Goal: Task Accomplishment & Management: Manage account settings

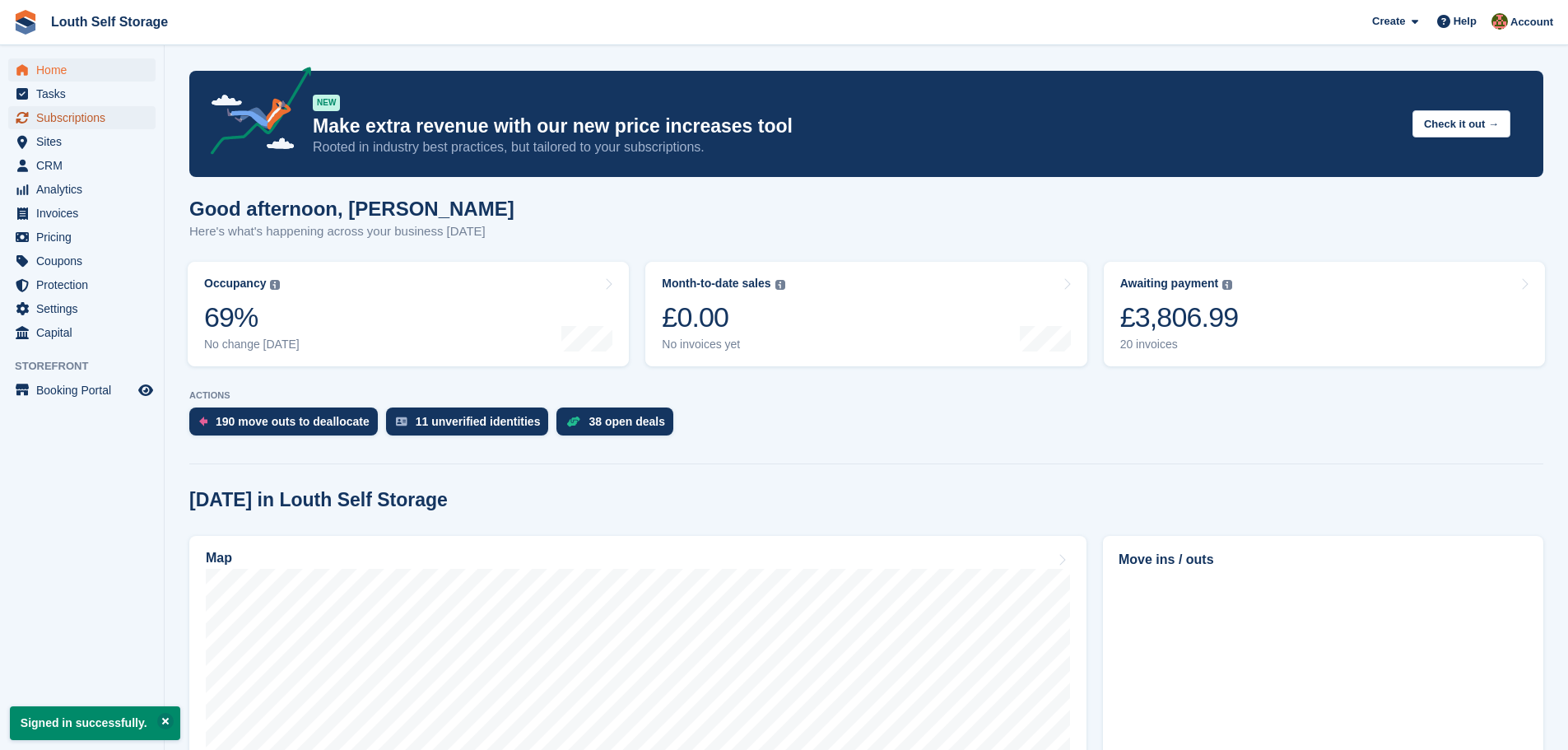
click at [70, 118] on span "Subscriptions" at bounding box center [85, 118] width 99 height 23
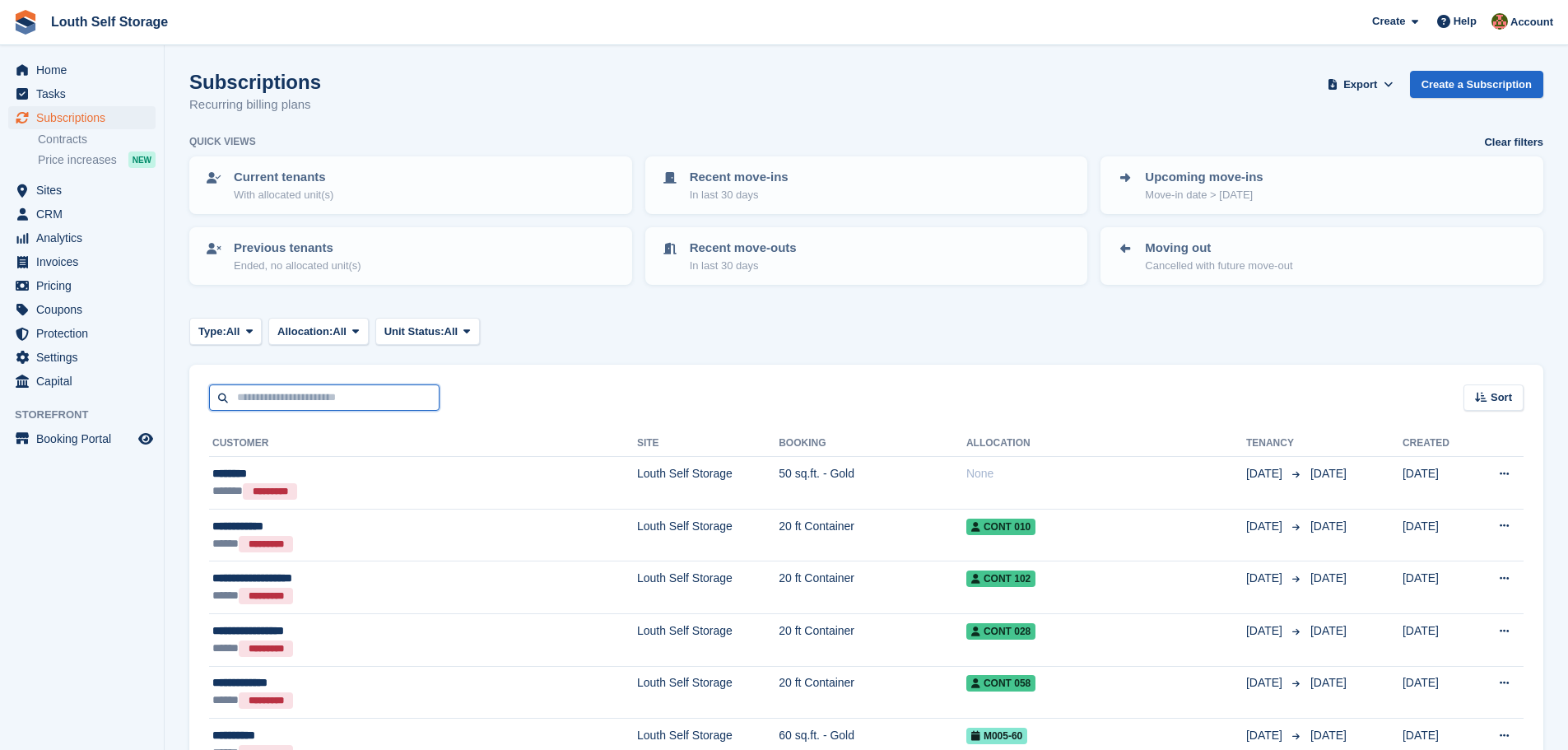
drag, startPoint x: 279, startPoint y: 410, endPoint x: 286, endPoint y: 414, distance: 8.1
click at [280, 410] on input "text" at bounding box center [324, 398] width 231 height 27
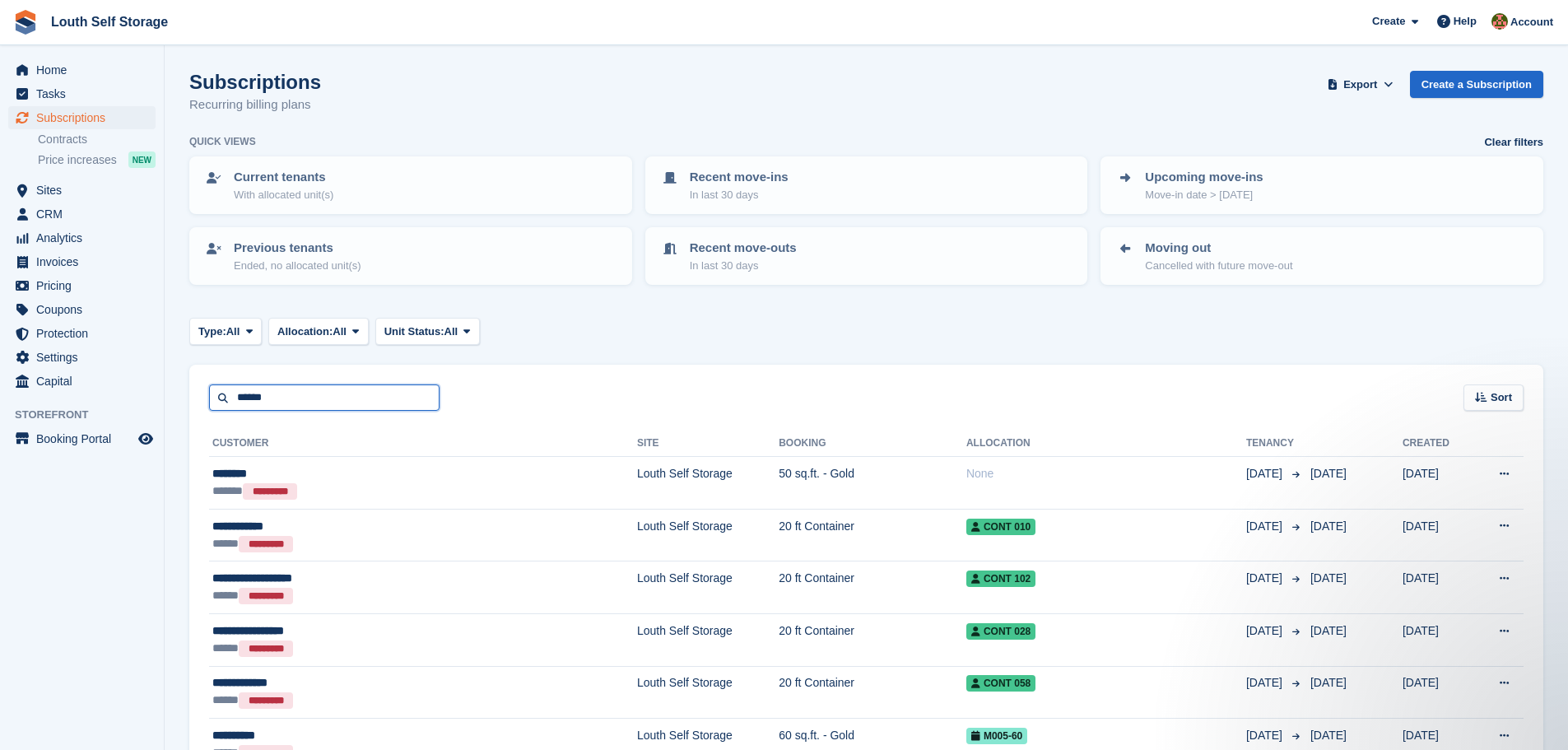
type input "******"
